Goal: Task Accomplishment & Management: Manage account settings

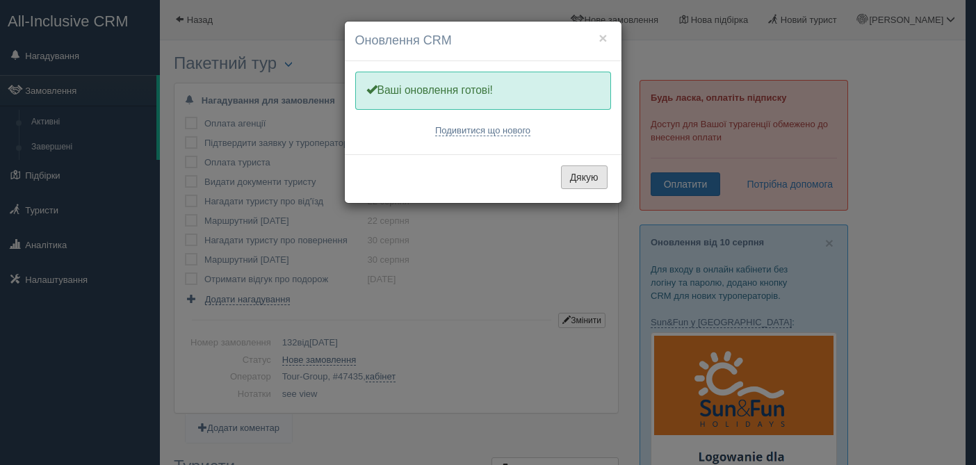
click at [596, 181] on button "Дякую" at bounding box center [584, 177] width 47 height 24
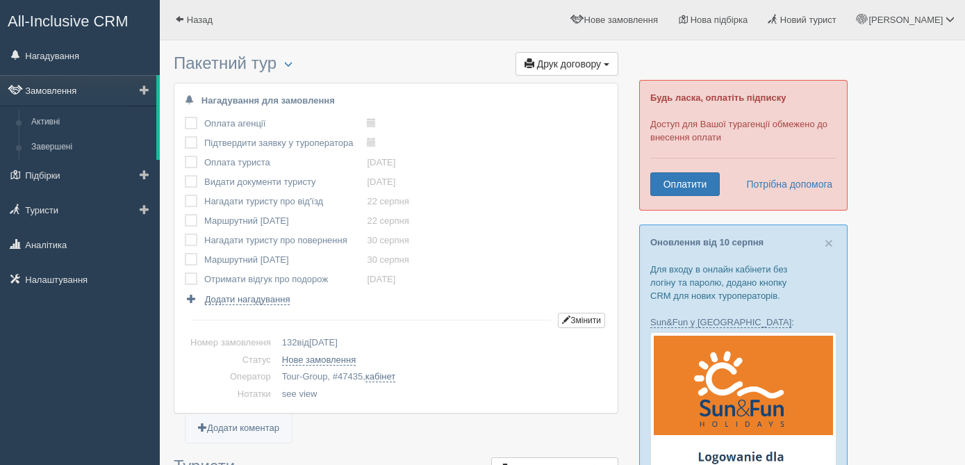
click at [46, 97] on link "Замовлення" at bounding box center [78, 90] width 156 height 31
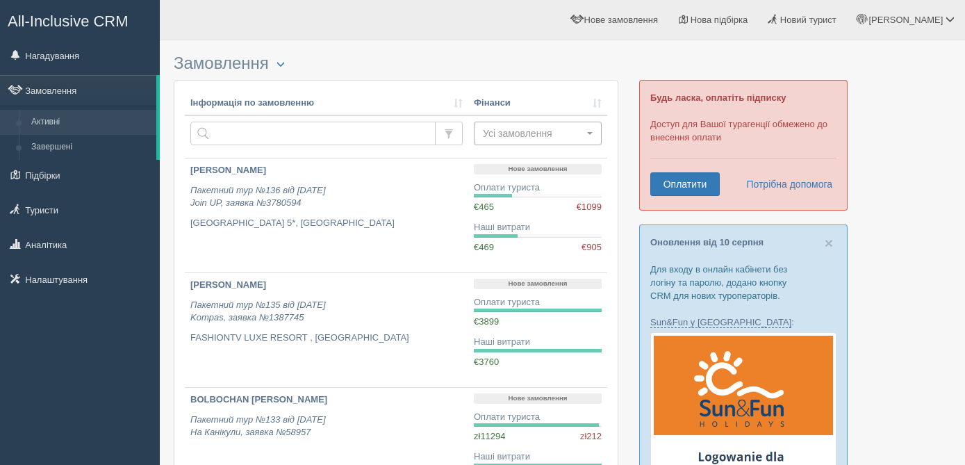
click at [561, 134] on span "Усі замовлення" at bounding box center [533, 133] width 101 height 14
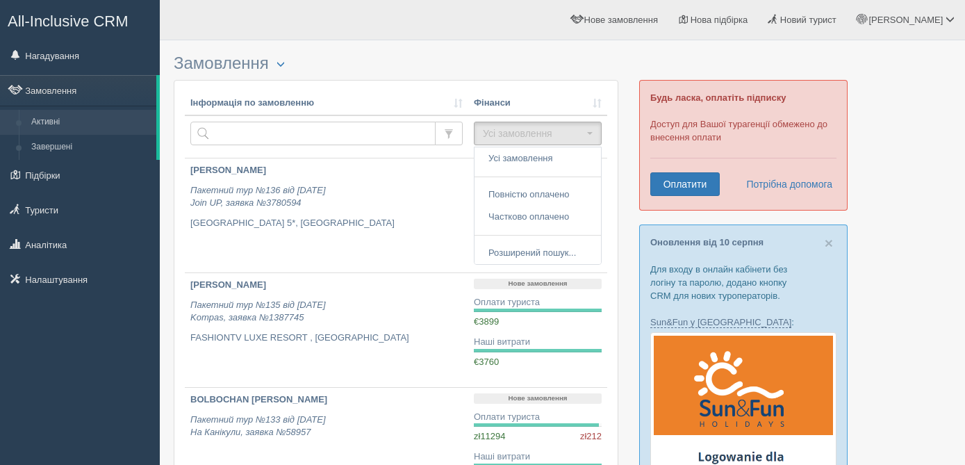
click at [486, 69] on h3 "Замовлення Турист в офісі Скачати в Excel Розширений пошук..." at bounding box center [396, 63] width 445 height 19
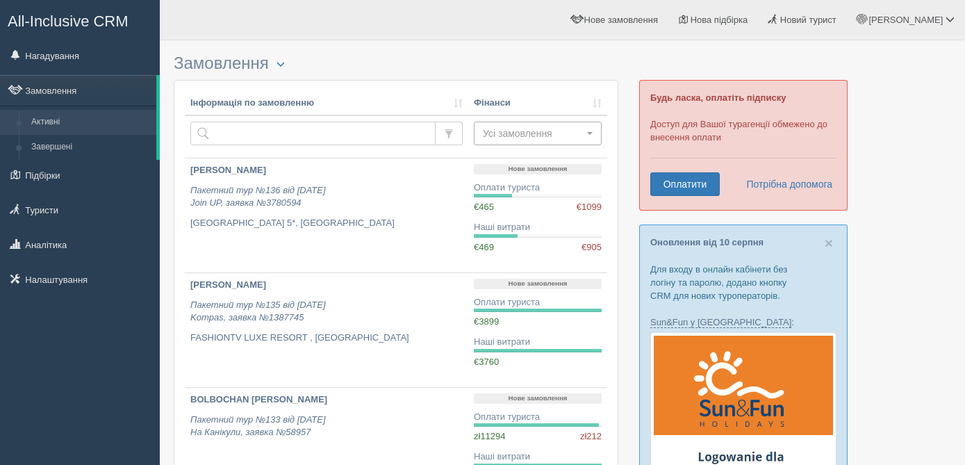
click at [582, 133] on span "Усі замовлення" at bounding box center [533, 133] width 101 height 14
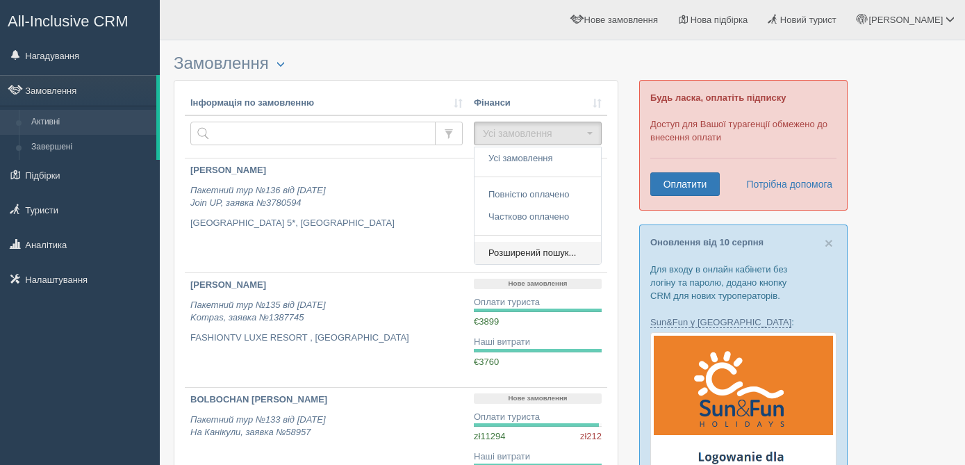
click at [562, 255] on span "Розширений пошук..." at bounding box center [533, 253] width 88 height 13
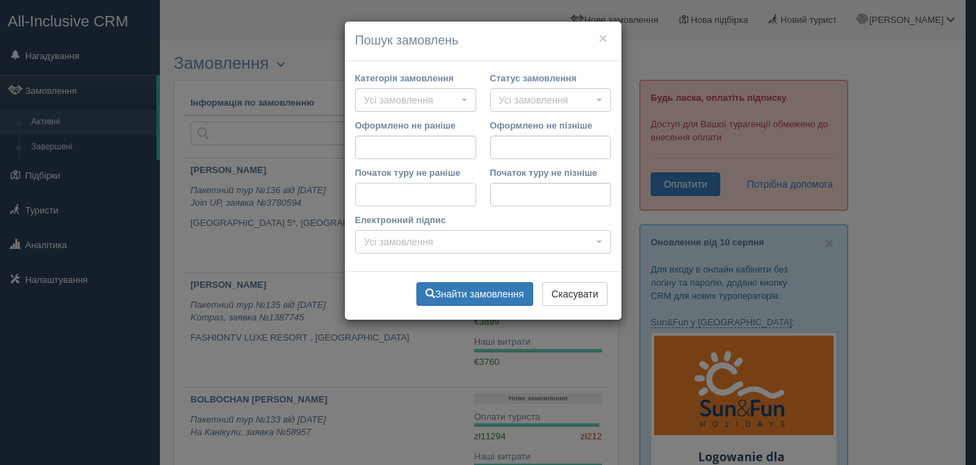
click at [404, 195] on input "Початок туру не раніше" at bounding box center [415, 195] width 121 height 24
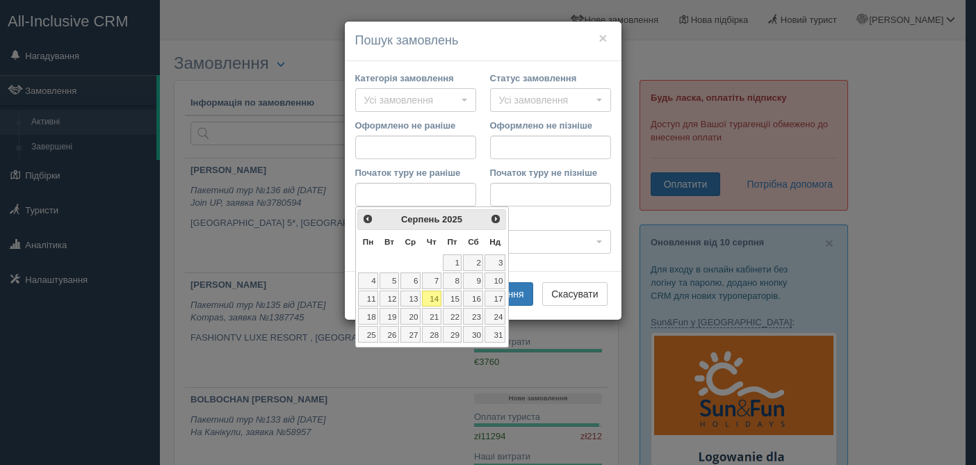
click at [432, 295] on link "14" at bounding box center [431, 299] width 19 height 17
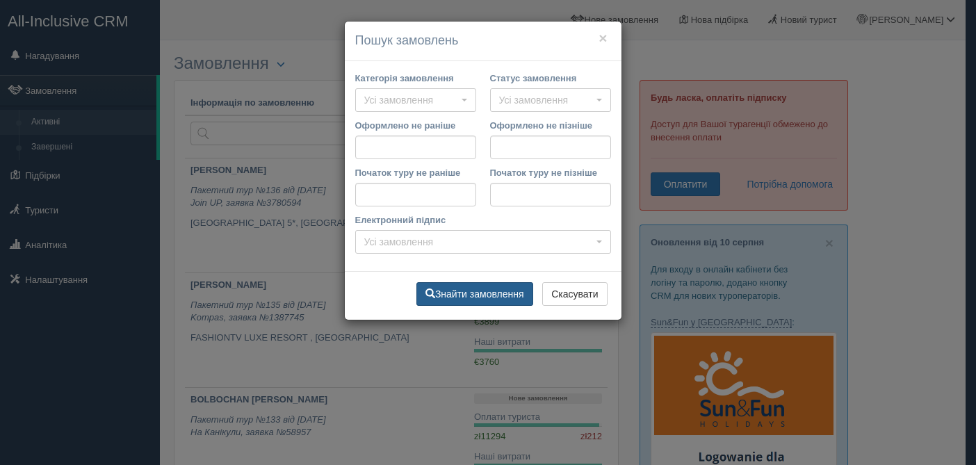
click at [480, 294] on button "Знайти замовлення" at bounding box center [474, 294] width 117 height 24
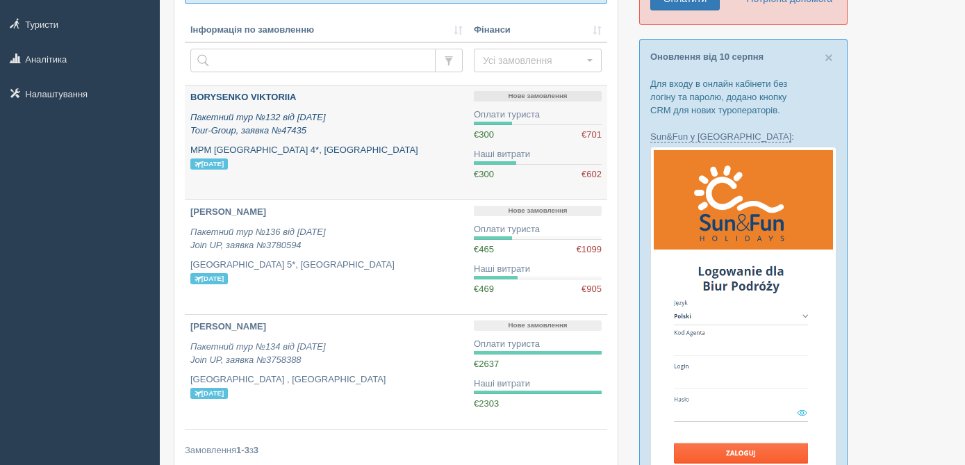
scroll to position [201, 0]
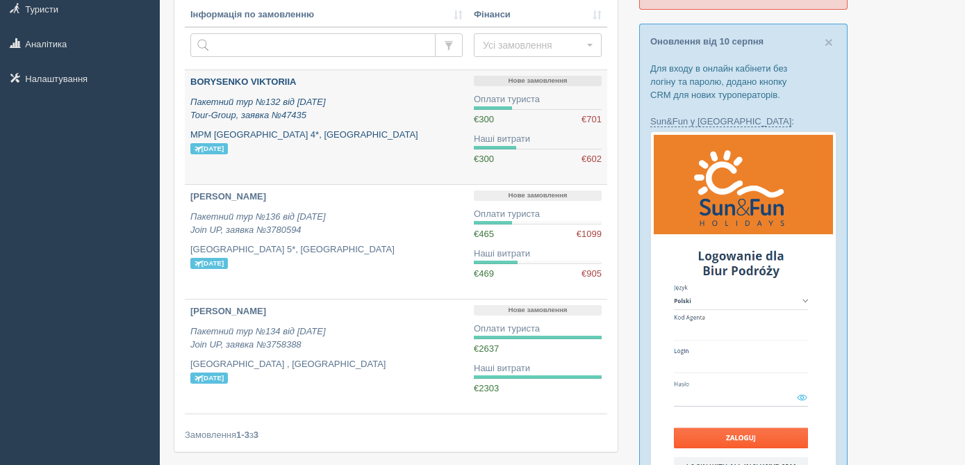
click at [343, 105] on p "Пакетний тур №132 від 11.07.2025 Tour-Group, заявка №47435" at bounding box center [326, 109] width 272 height 26
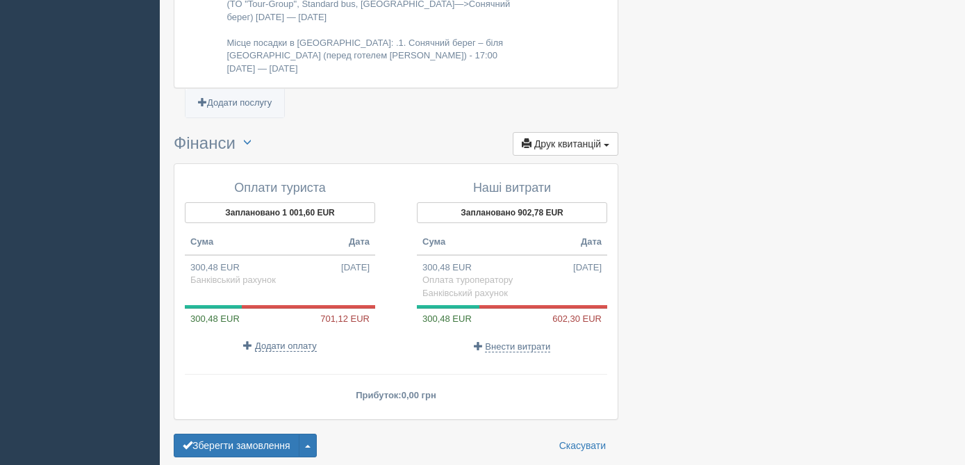
scroll to position [1426, 0]
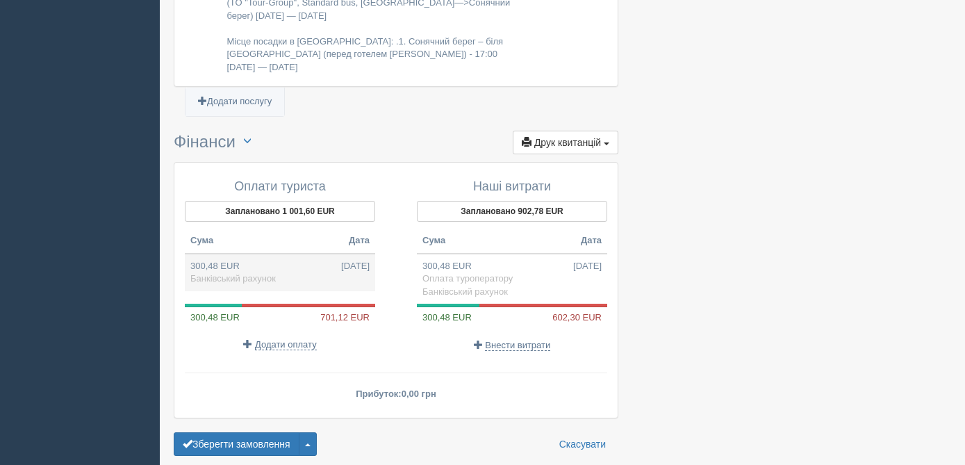
click at [222, 273] on span "Банківський рахунок" at bounding box center [232, 278] width 85 height 10
type input "15000.00"
type input "49.92"
select select "1364"
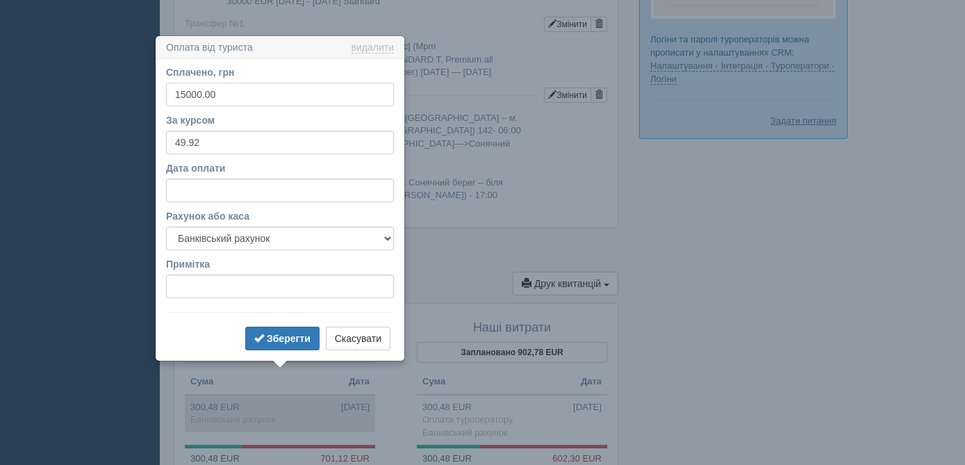
scroll to position [1320, 0]
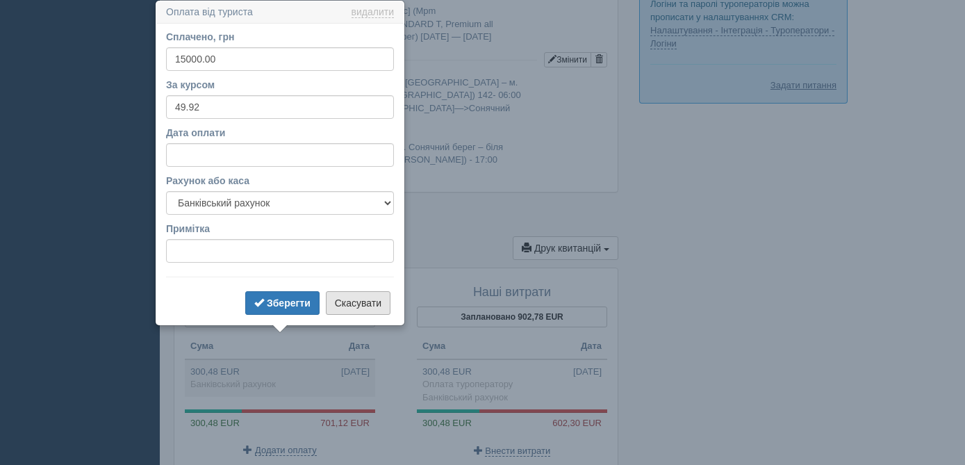
click at [356, 306] on button "Скасувати" at bounding box center [358, 303] width 65 height 24
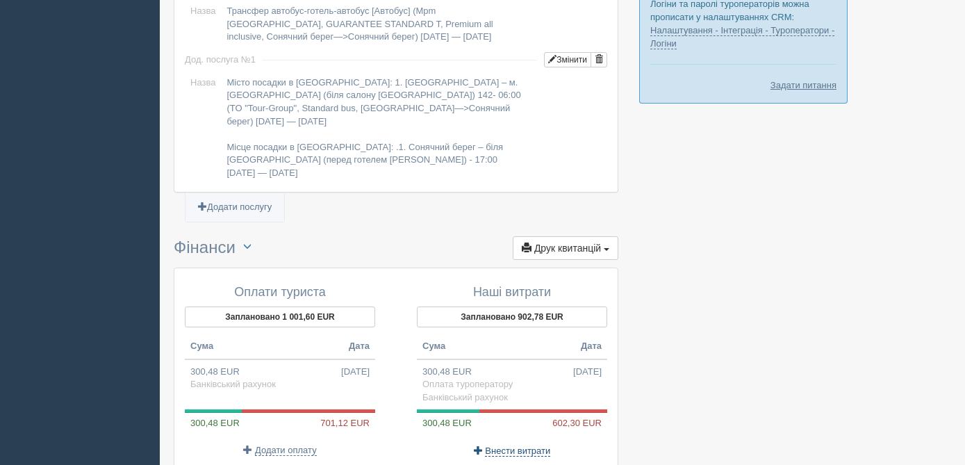
click at [524, 445] on span "Внести витрати" at bounding box center [517, 450] width 65 height 11
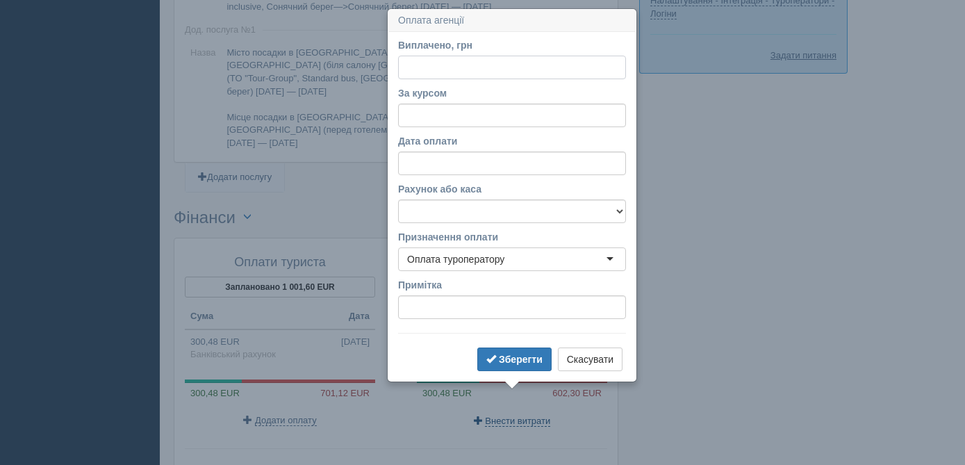
scroll to position [1359, 0]
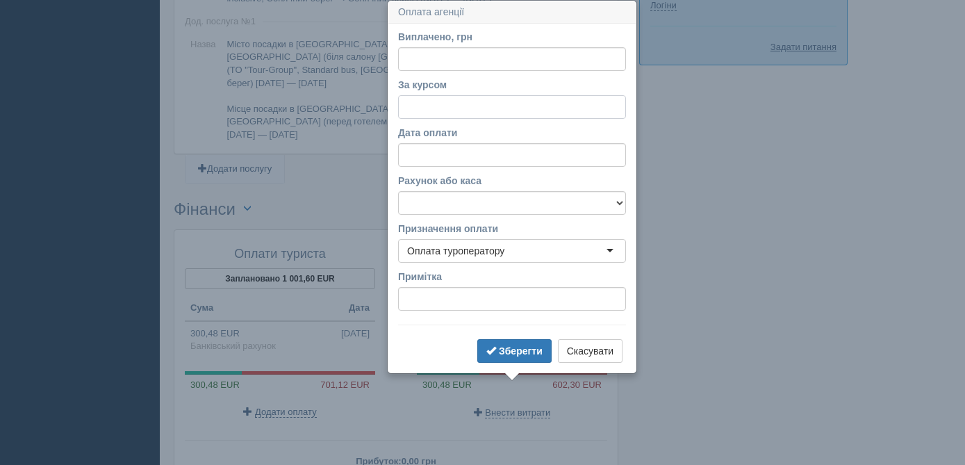
click at [418, 106] on input "За курсом" at bounding box center [512, 107] width 228 height 24
type input "49.28"
click at [429, 58] on input "Виплачено, грн" at bounding box center [512, 59] width 228 height 24
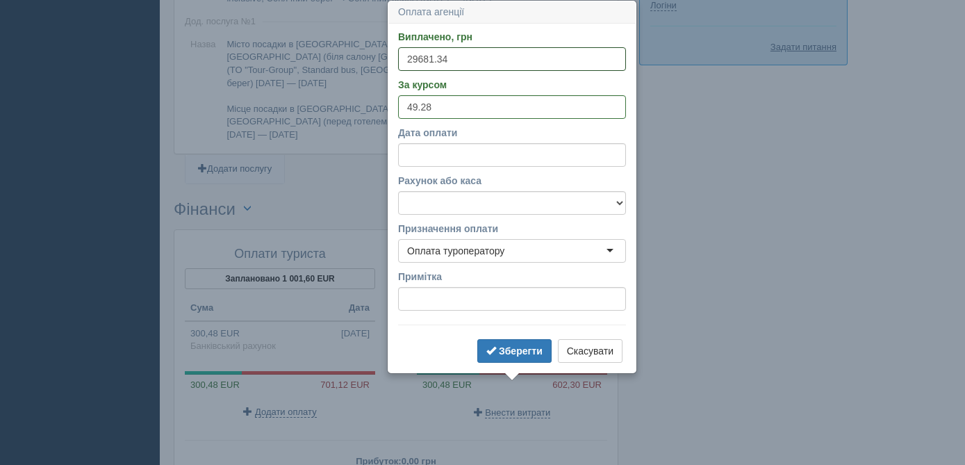
type input "29681.34"
click at [434, 197] on select "Банківський рахунок Готівкова каса" at bounding box center [512, 203] width 228 height 24
select select "1364"
click at [443, 155] on input "Дата оплати" at bounding box center [512, 155] width 228 height 24
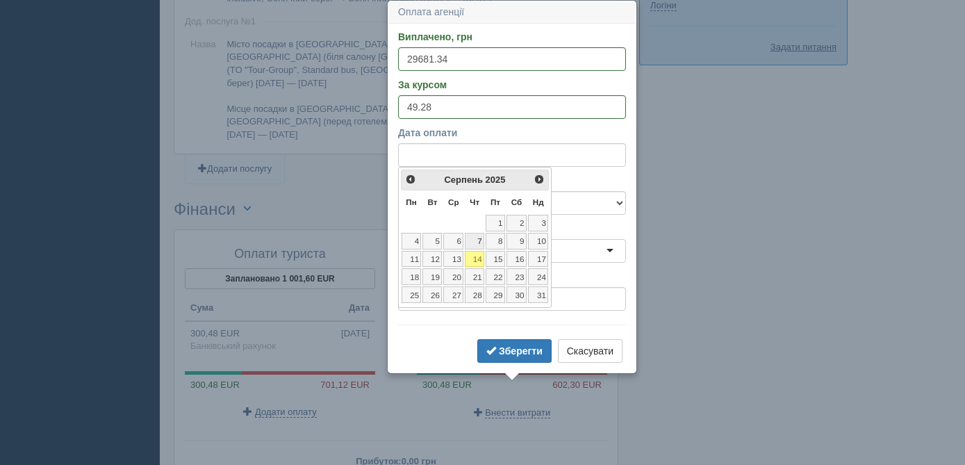
click at [475, 239] on link "7" at bounding box center [474, 241] width 19 height 17
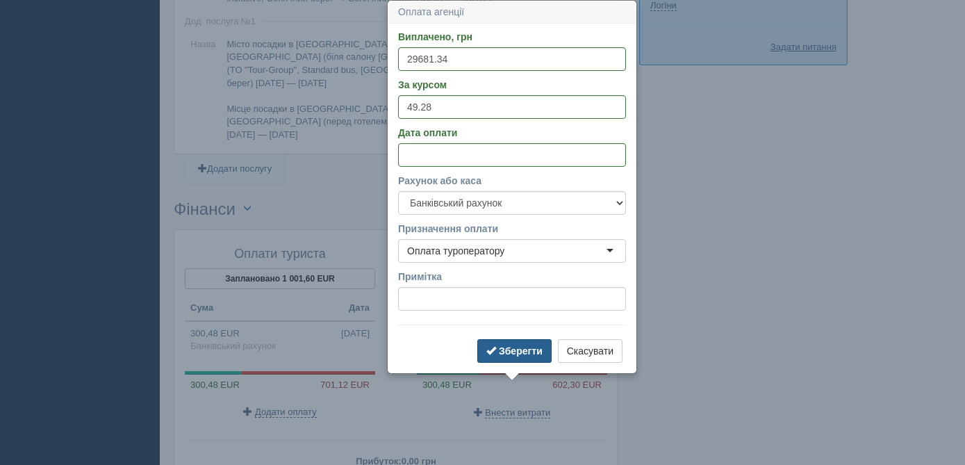
click at [530, 350] on b "Зберегти" at bounding box center [521, 350] width 44 height 11
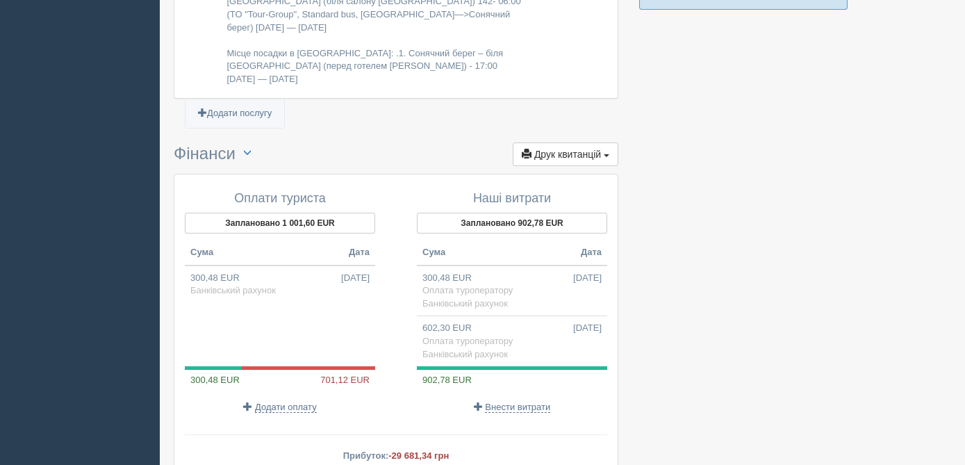
scroll to position [1443, 0]
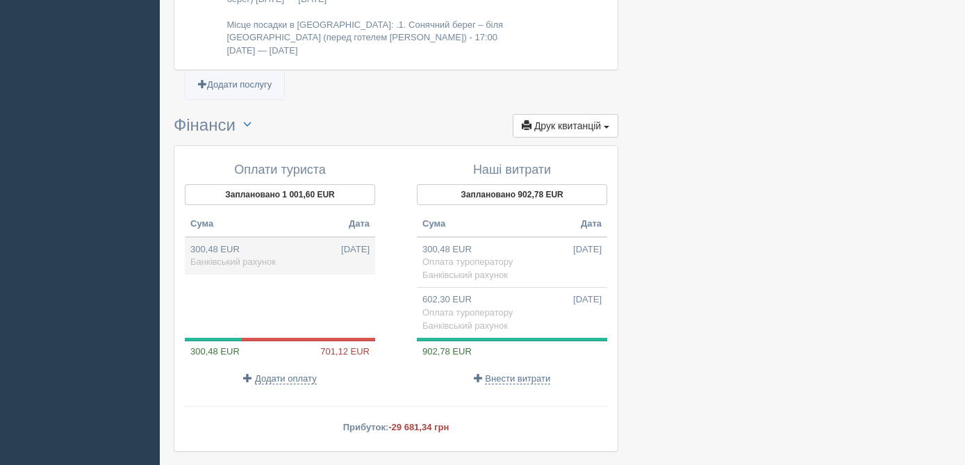
click at [228, 237] on td "300,48 EUR 11.07.2025 Банківський рахунок" at bounding box center [280, 256] width 190 height 38
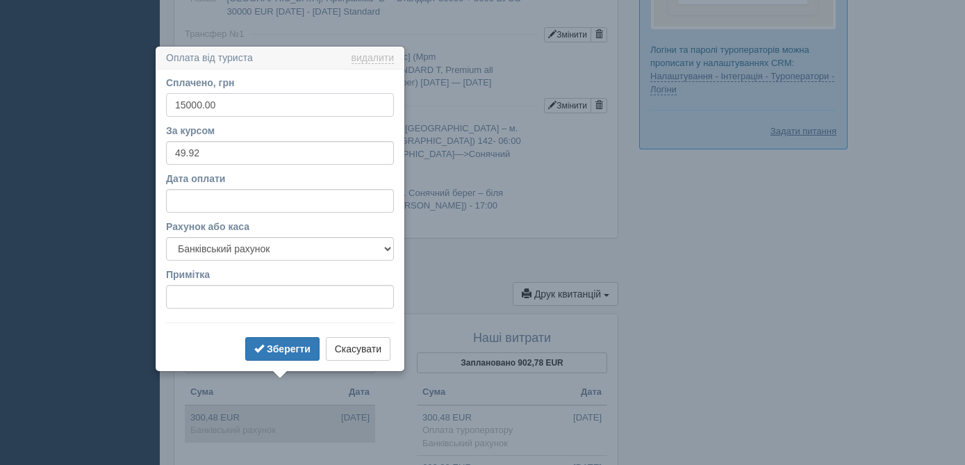
scroll to position [1320, 0]
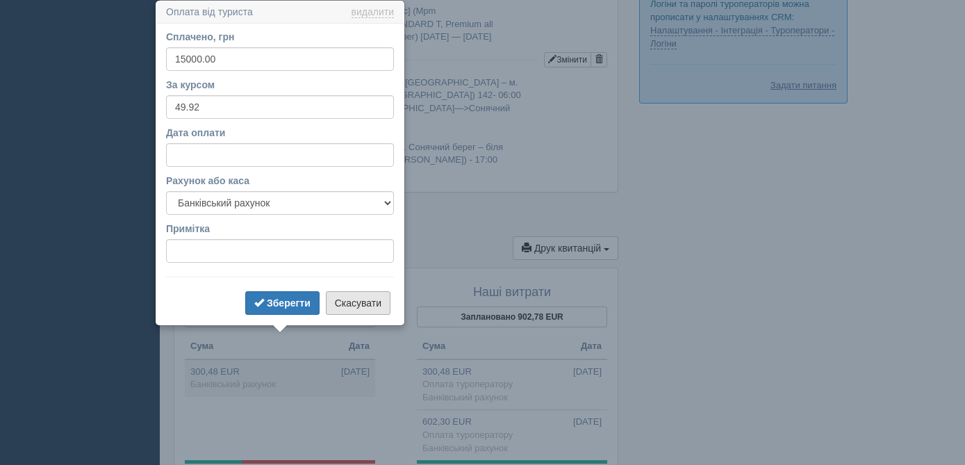
click at [347, 305] on button "Скасувати" at bounding box center [358, 303] width 65 height 24
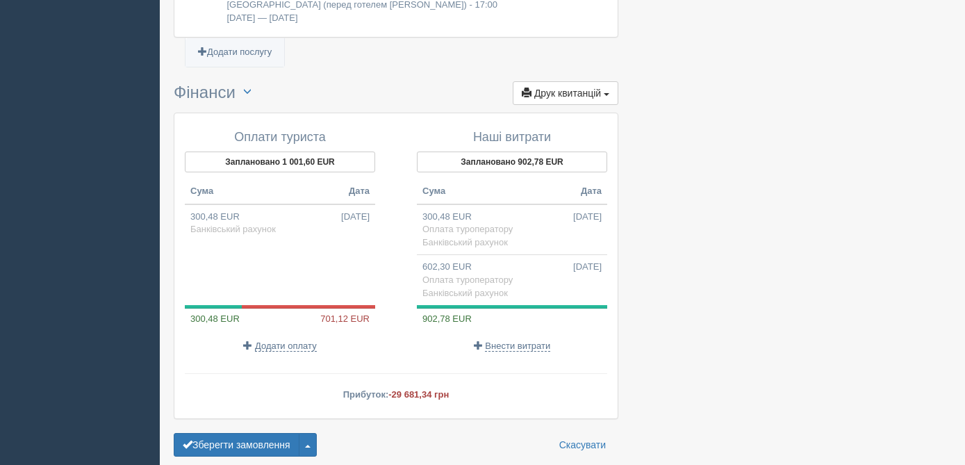
scroll to position [1478, 0]
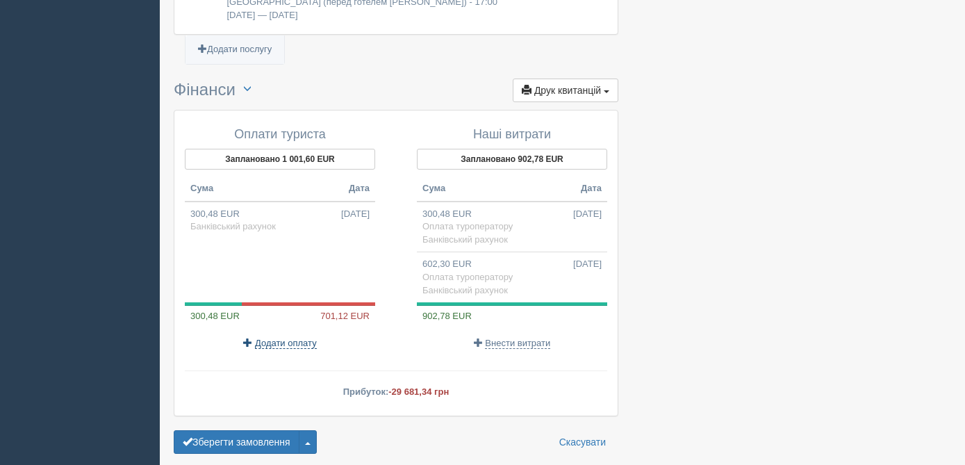
click at [283, 338] on span "Додати оплату" at bounding box center [286, 343] width 62 height 11
select select
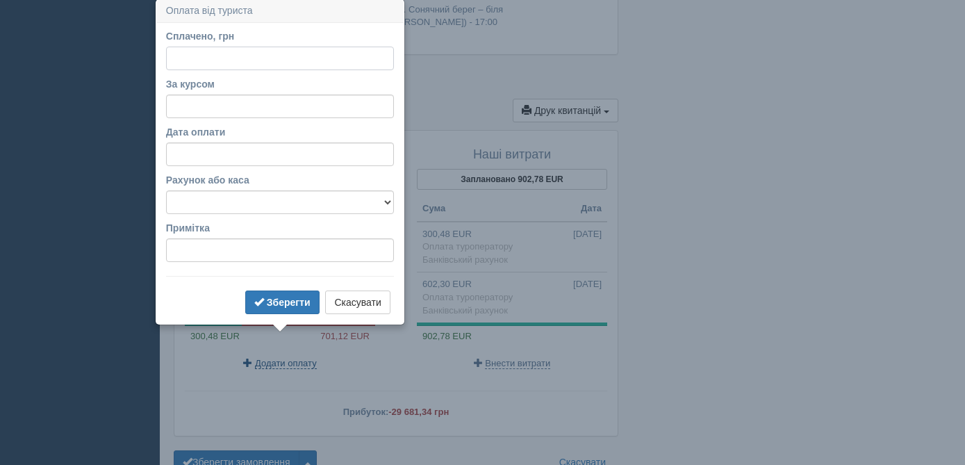
scroll to position [1457, 0]
type input "2"
click at [187, 112] on input "За курсом" at bounding box center [280, 108] width 228 height 24
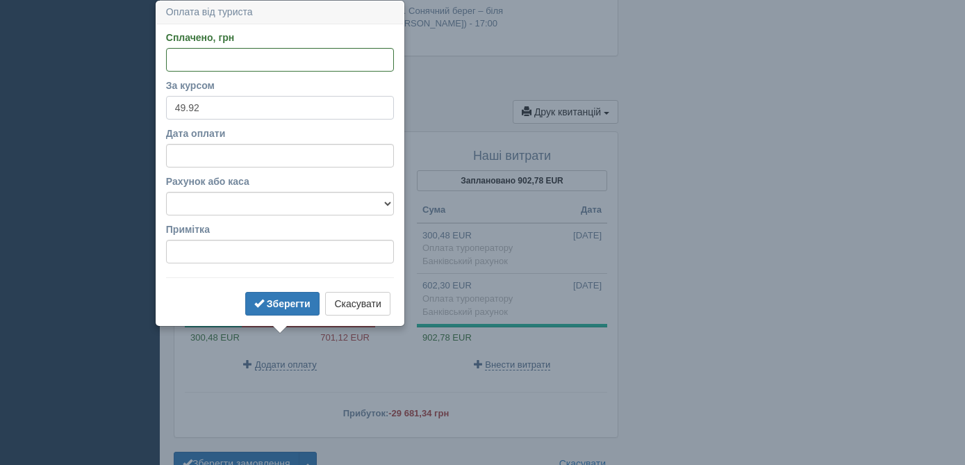
type input "49.92"
click at [213, 202] on select "Банківський рахунок Готівкова каса" at bounding box center [280, 204] width 228 height 24
select select "1364"
click at [218, 156] on input "Дата оплати" at bounding box center [280, 156] width 228 height 24
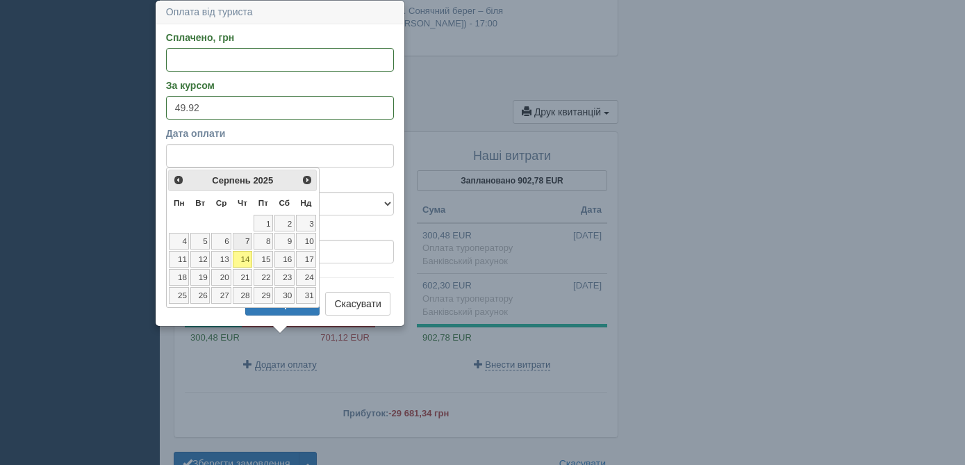
click at [244, 244] on link "7" at bounding box center [242, 241] width 19 height 17
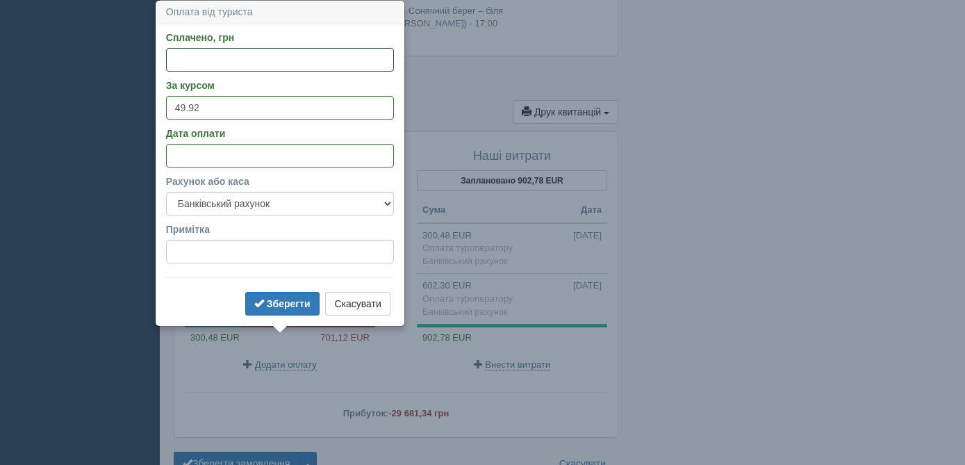
click at [183, 60] on input "Сплачено, грн" at bounding box center [280, 60] width 228 height 24
type input "35000"
click at [263, 300] on button "Зберегти" at bounding box center [282, 304] width 74 height 24
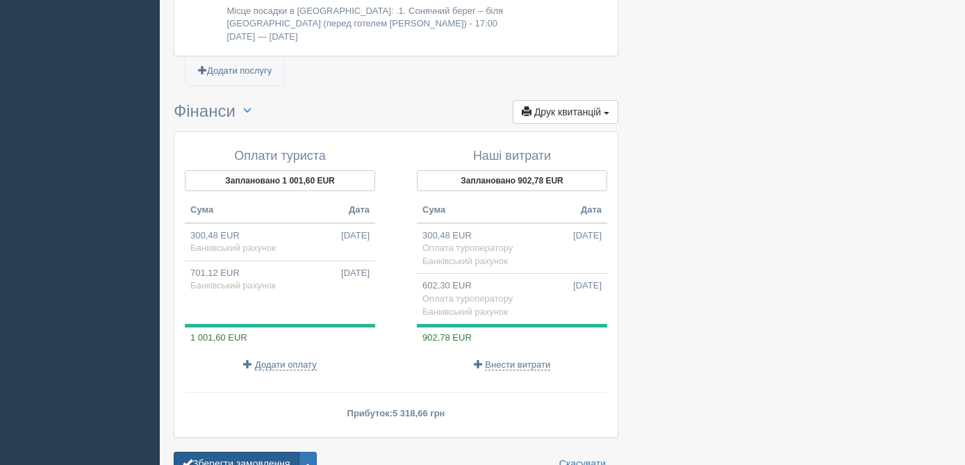
click at [278, 452] on button "Зберегти замовлення" at bounding box center [237, 464] width 126 height 24
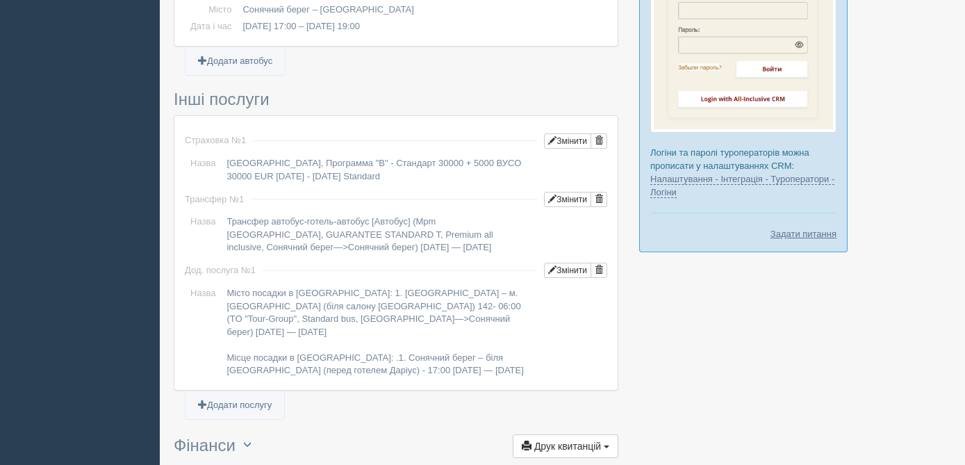
scroll to position [1573, 0]
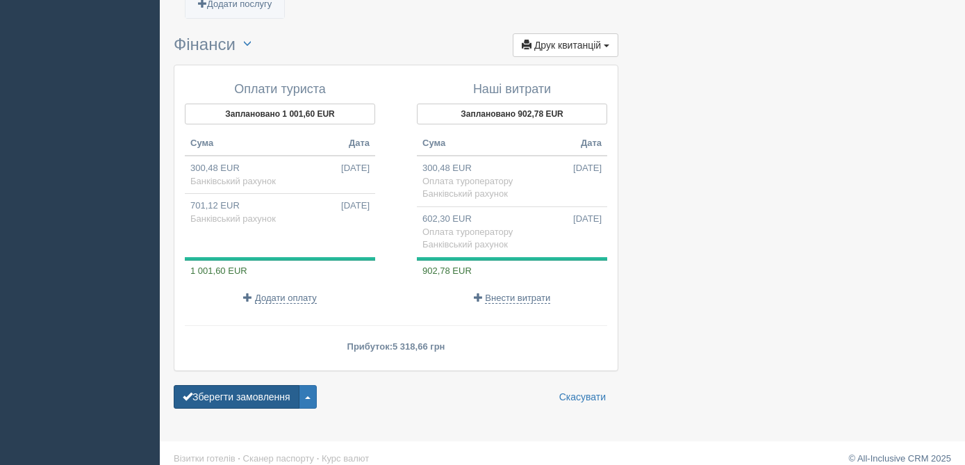
click at [247, 385] on button "Зберегти замовлення" at bounding box center [237, 397] width 126 height 24
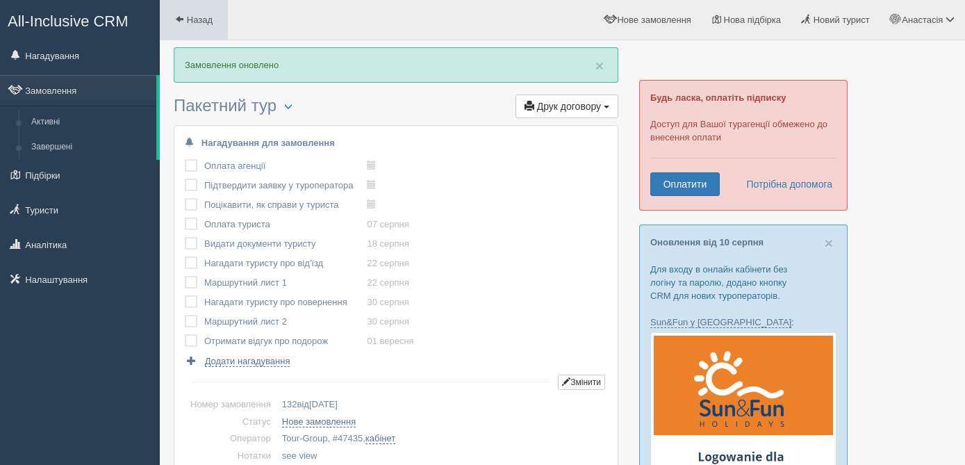
click at [189, 30] on link "Назад" at bounding box center [194, 20] width 68 height 40
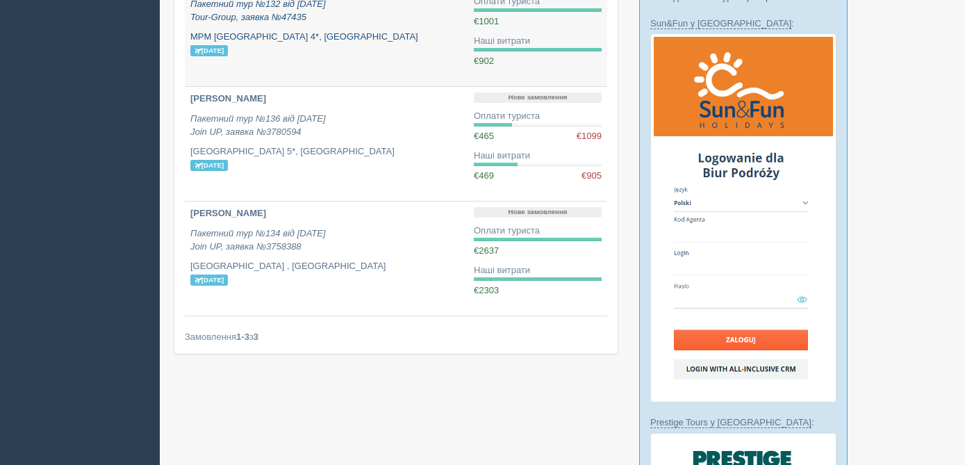
scroll to position [300, 0]
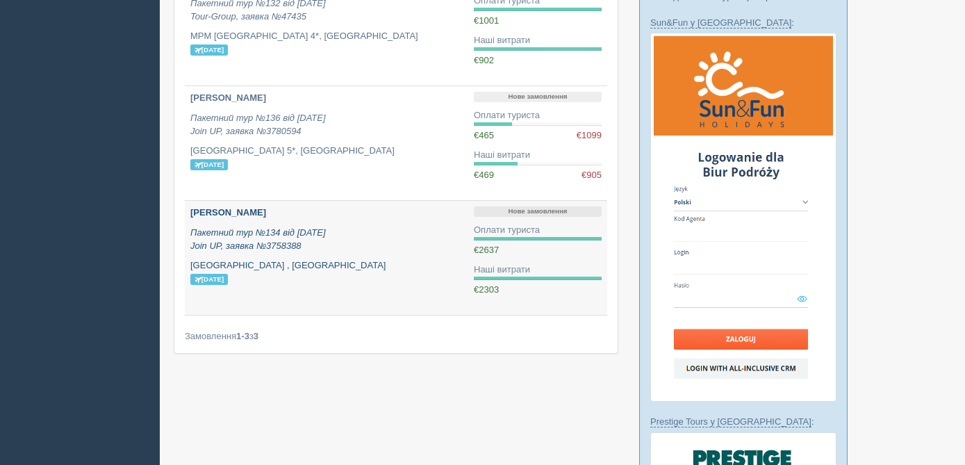
click at [386, 245] on p "Пакетний тур №134 від [DATE] Join UP, заявка №3758388" at bounding box center [326, 240] width 272 height 26
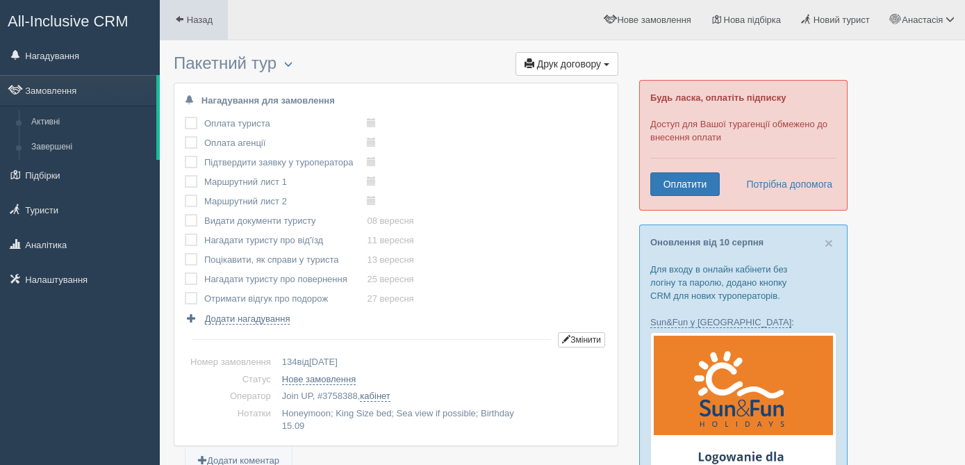
click at [193, 28] on link "Назад" at bounding box center [194, 20] width 68 height 40
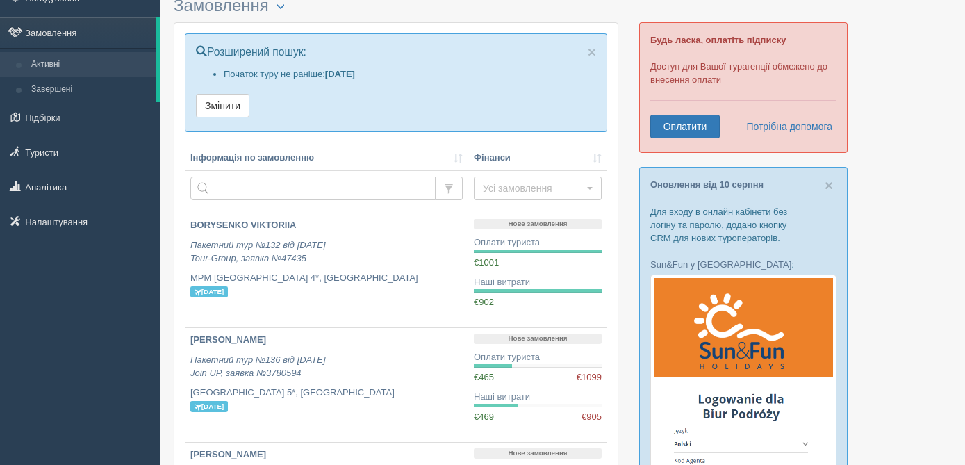
scroll to position [42, 0]
